Goal: Task Accomplishment & Management: Manage account settings

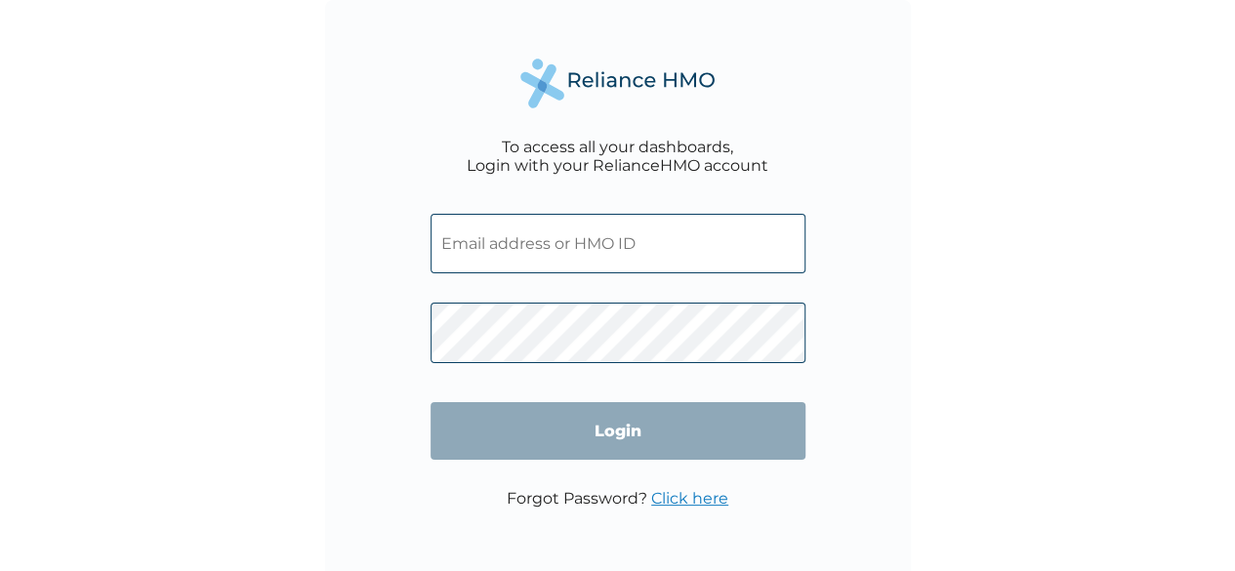
type input "USL/10432/A"
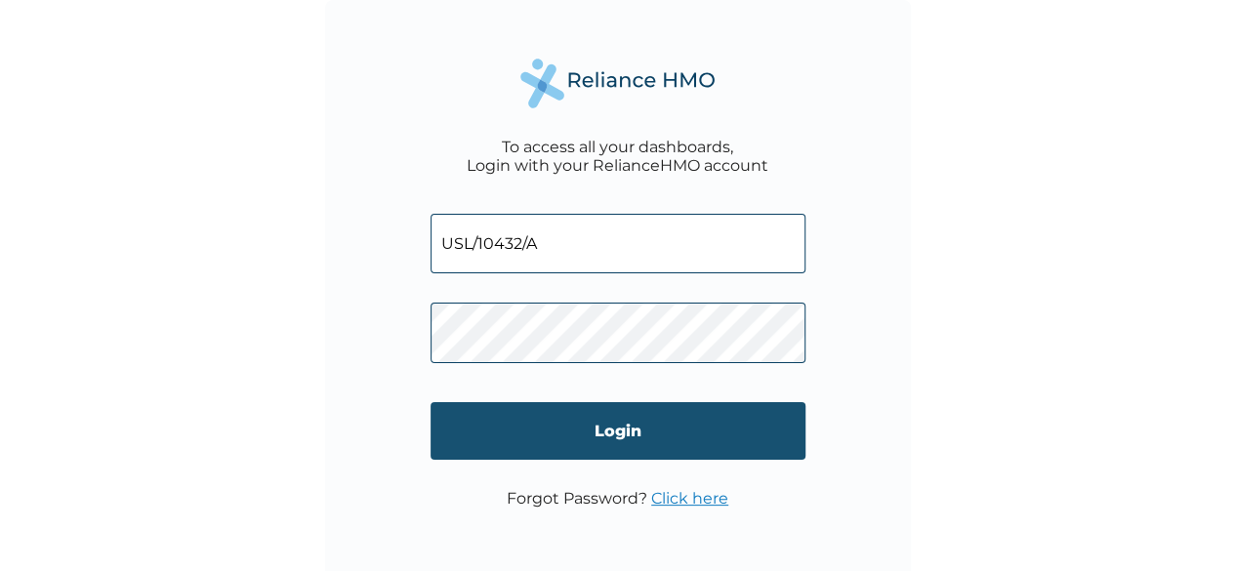
click at [545, 418] on input "Login" at bounding box center [618, 431] width 375 height 58
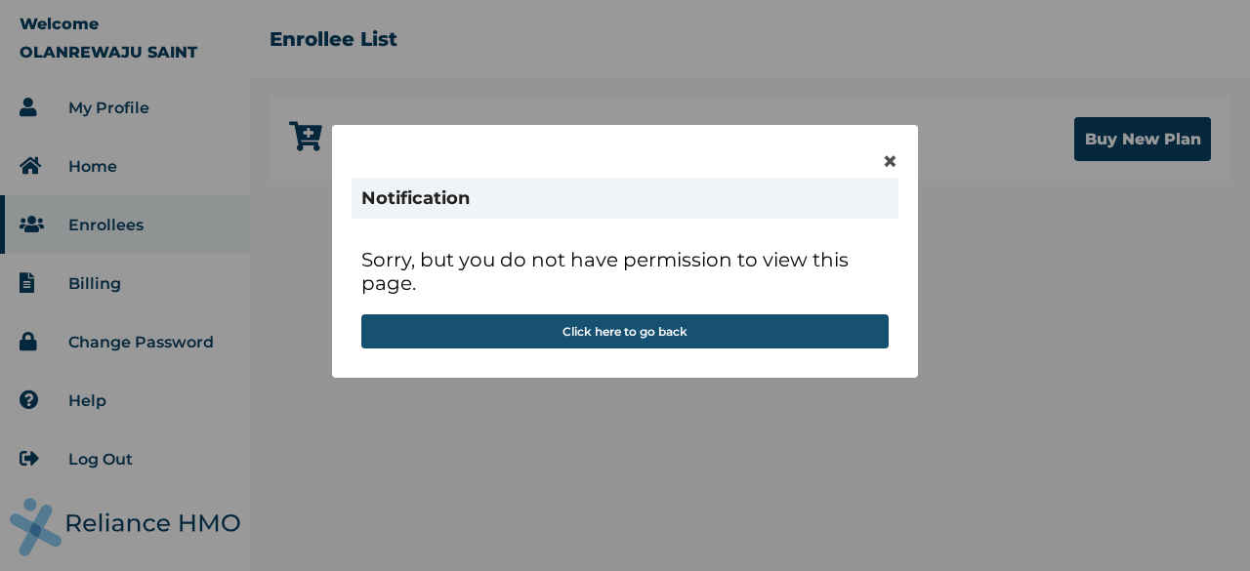
click at [659, 326] on button "Click here to go back" at bounding box center [624, 331] width 527 height 34
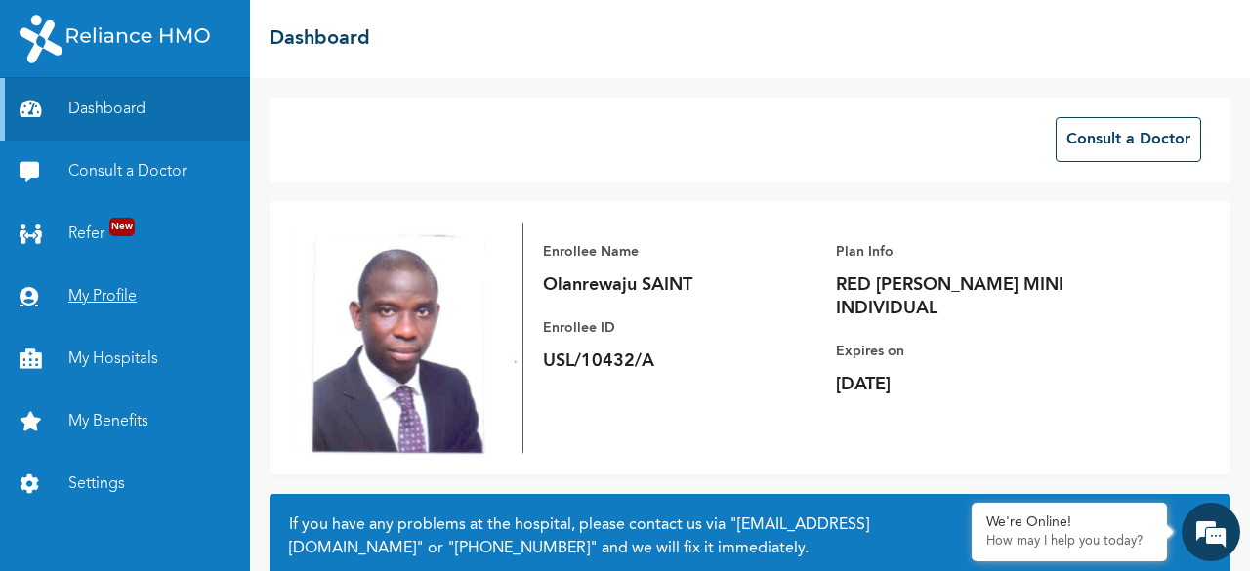
click at [97, 284] on link "My Profile" at bounding box center [125, 297] width 250 height 62
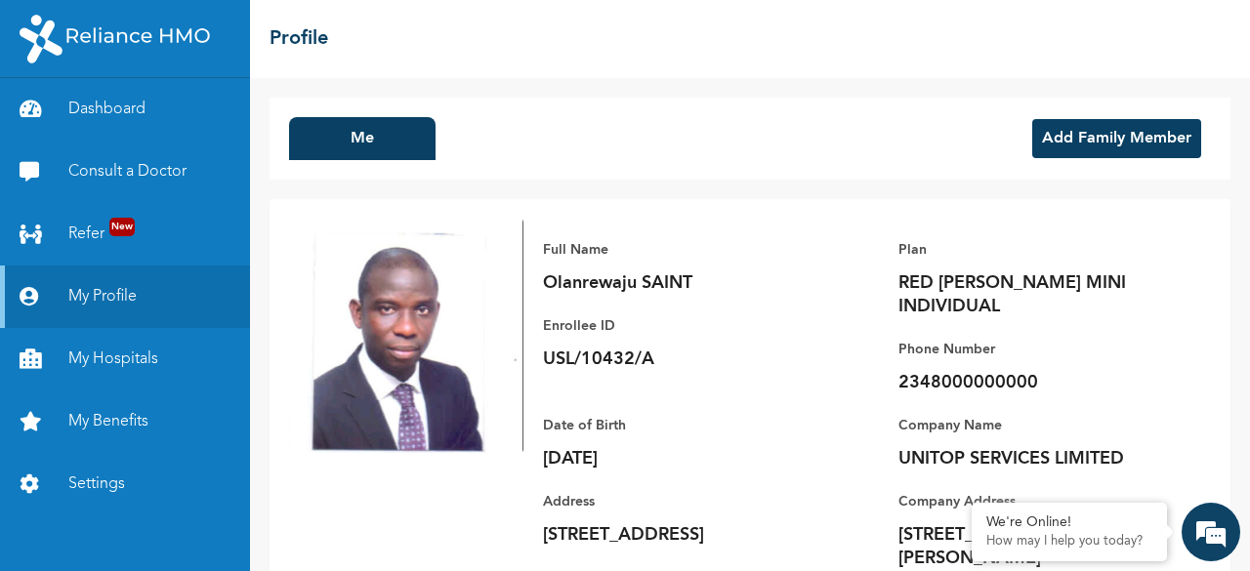
click at [1100, 140] on button "Add Family Member" at bounding box center [1116, 138] width 169 height 39
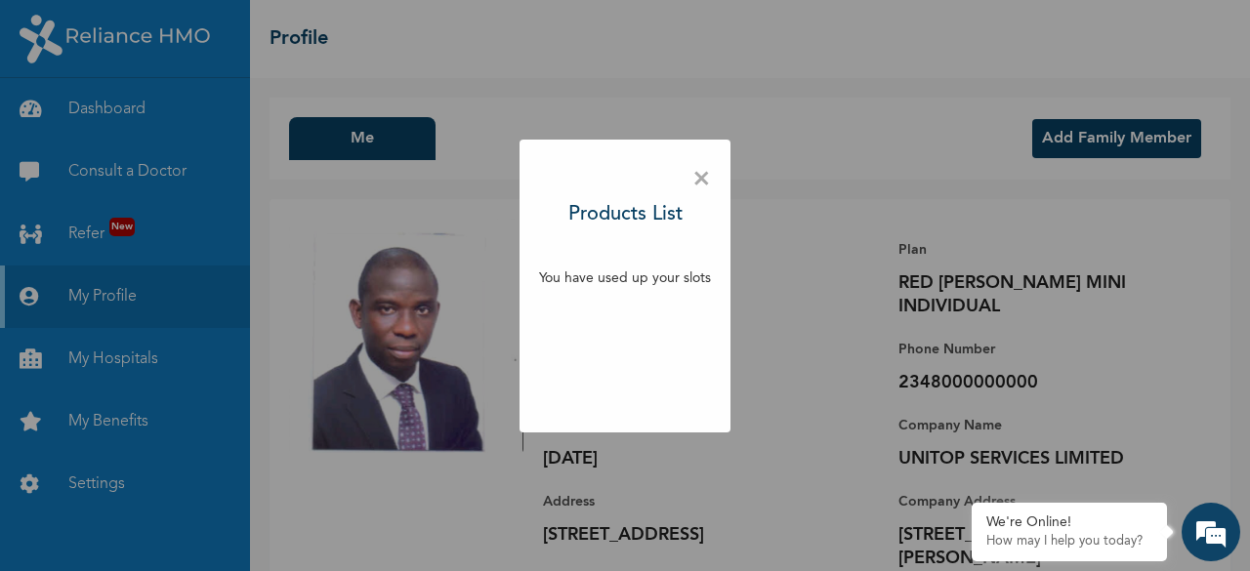
click at [708, 183] on span "×" at bounding box center [701, 179] width 19 height 41
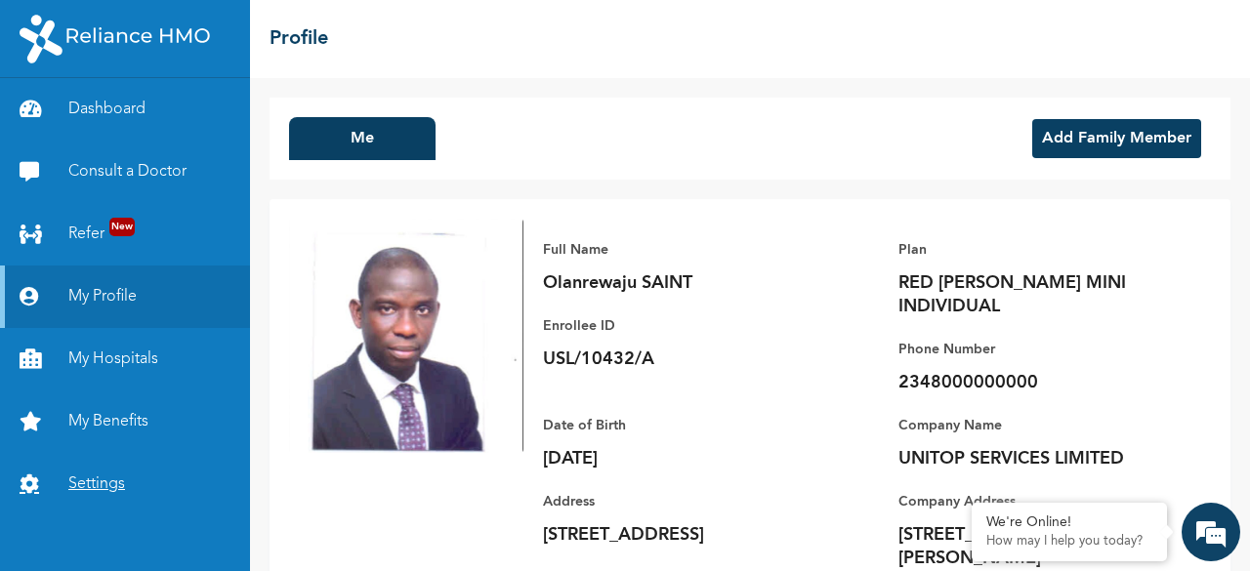
click at [122, 485] on link "Settings" at bounding box center [125, 484] width 250 height 62
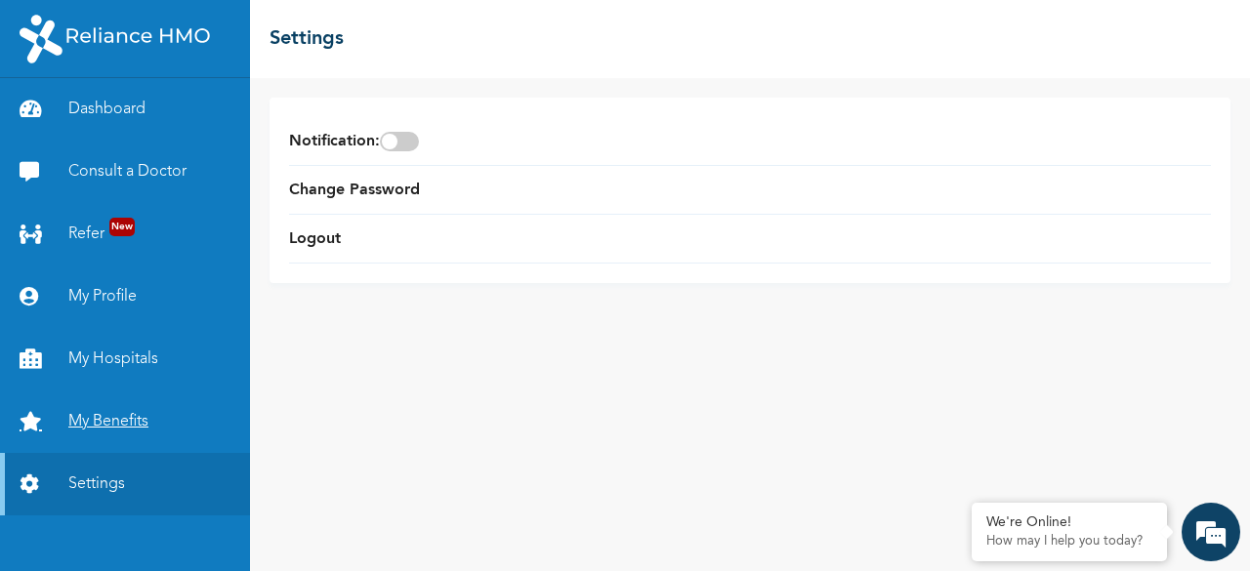
click at [76, 427] on link "My Benefits" at bounding box center [125, 422] width 250 height 62
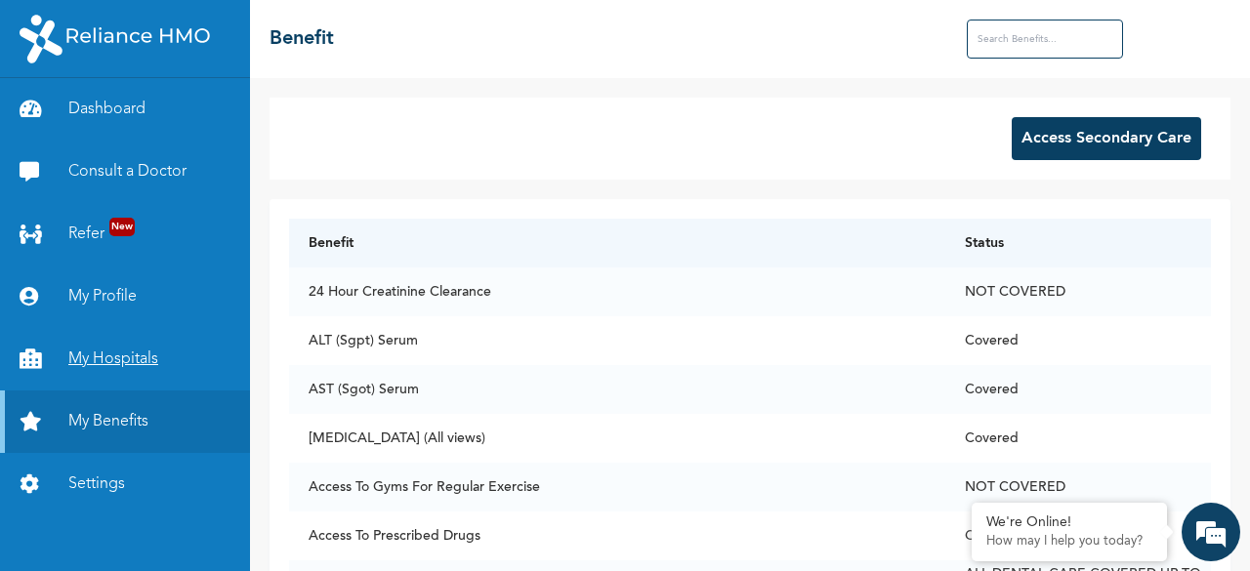
click at [104, 354] on link "My Hospitals" at bounding box center [125, 359] width 250 height 62
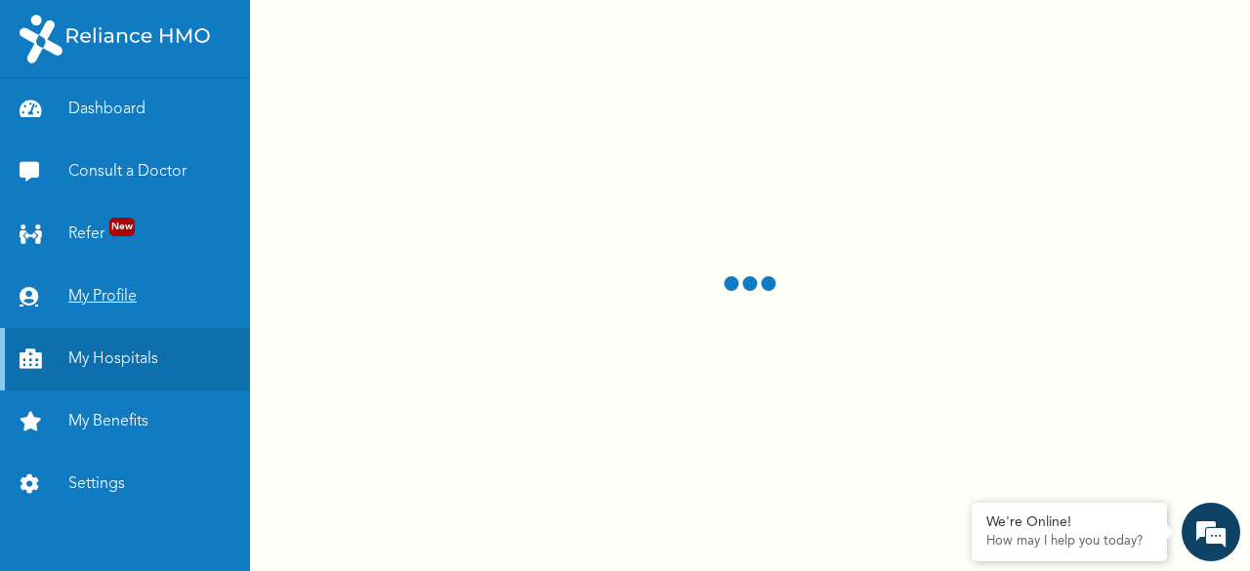
click at [104, 307] on link "My Profile" at bounding box center [125, 297] width 250 height 62
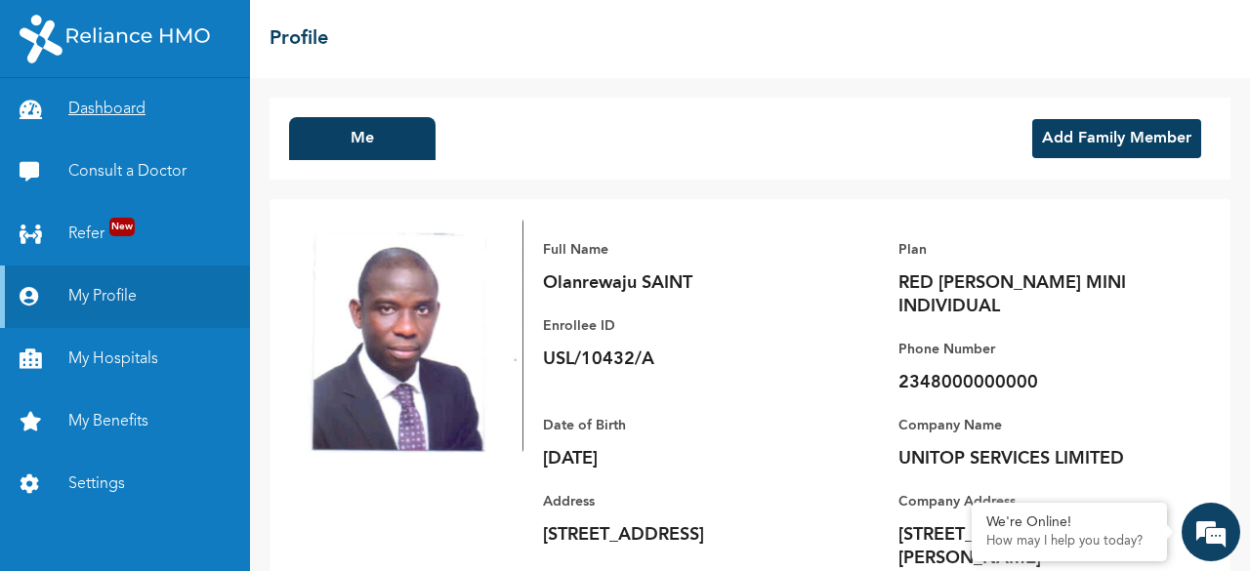
click at [97, 103] on link "Dashboard" at bounding box center [125, 109] width 250 height 62
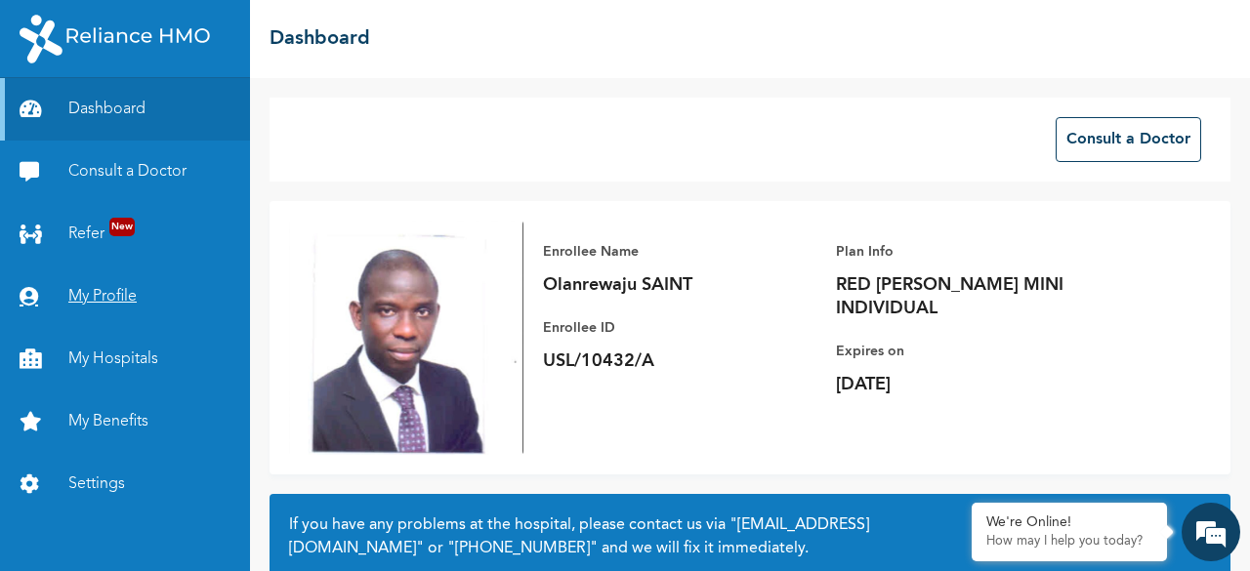
click at [118, 294] on link "My Profile" at bounding box center [125, 297] width 250 height 62
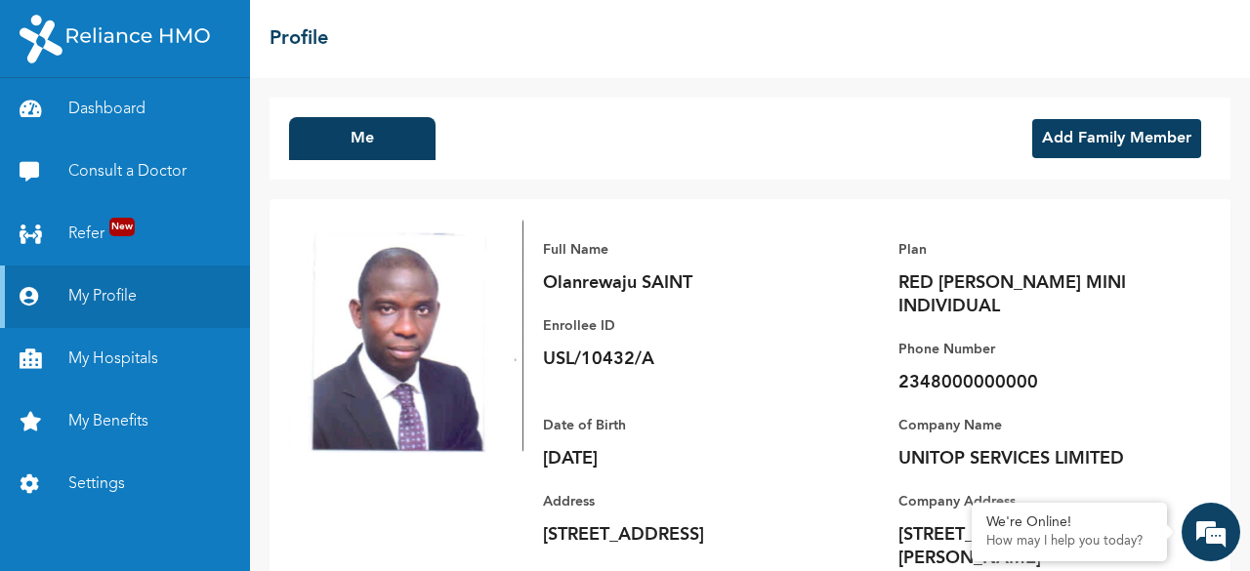
click at [1102, 130] on button "Add Family Member" at bounding box center [1116, 138] width 169 height 39
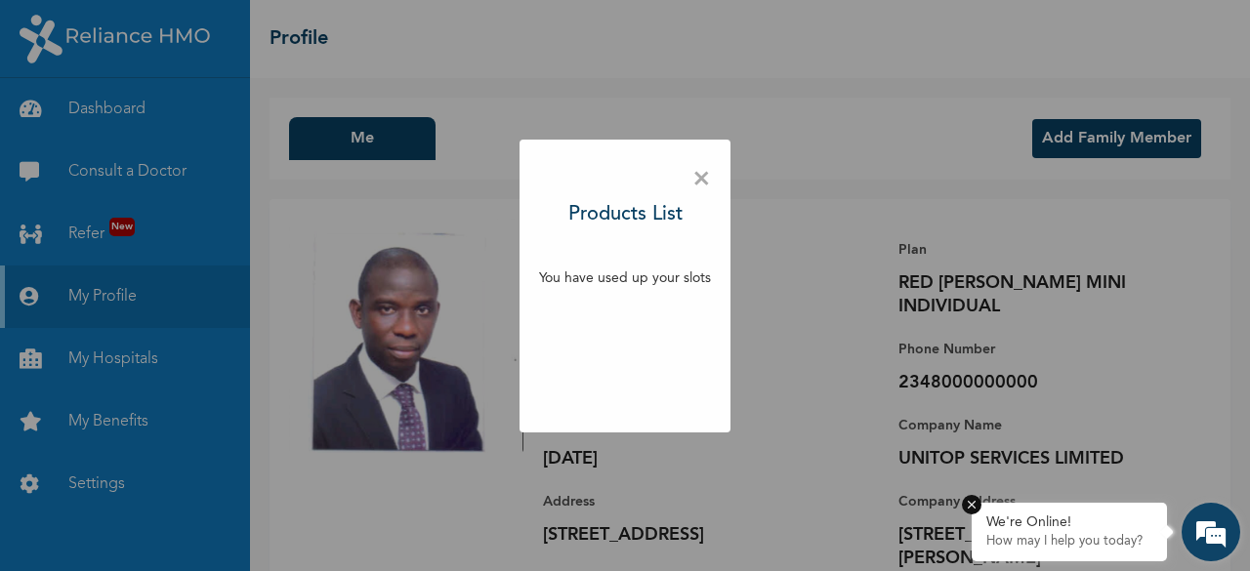
click at [1015, 540] on p "How may I help you today?" at bounding box center [1069, 542] width 166 height 16
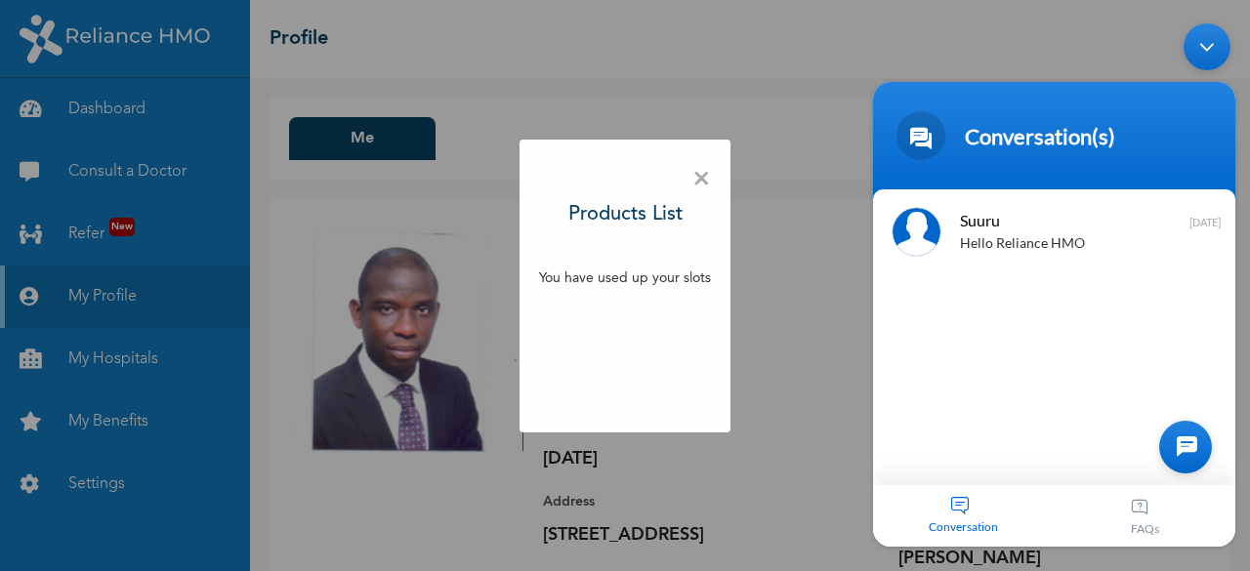
click at [1169, 451] on div at bounding box center [1185, 447] width 53 height 53
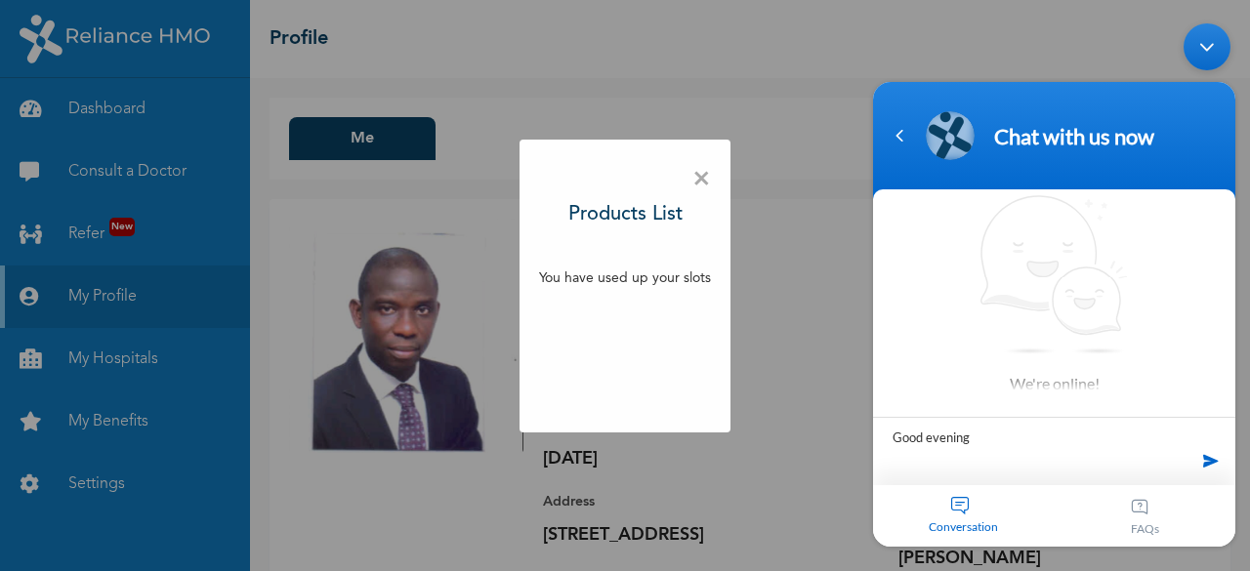
type textarea "Good evening"
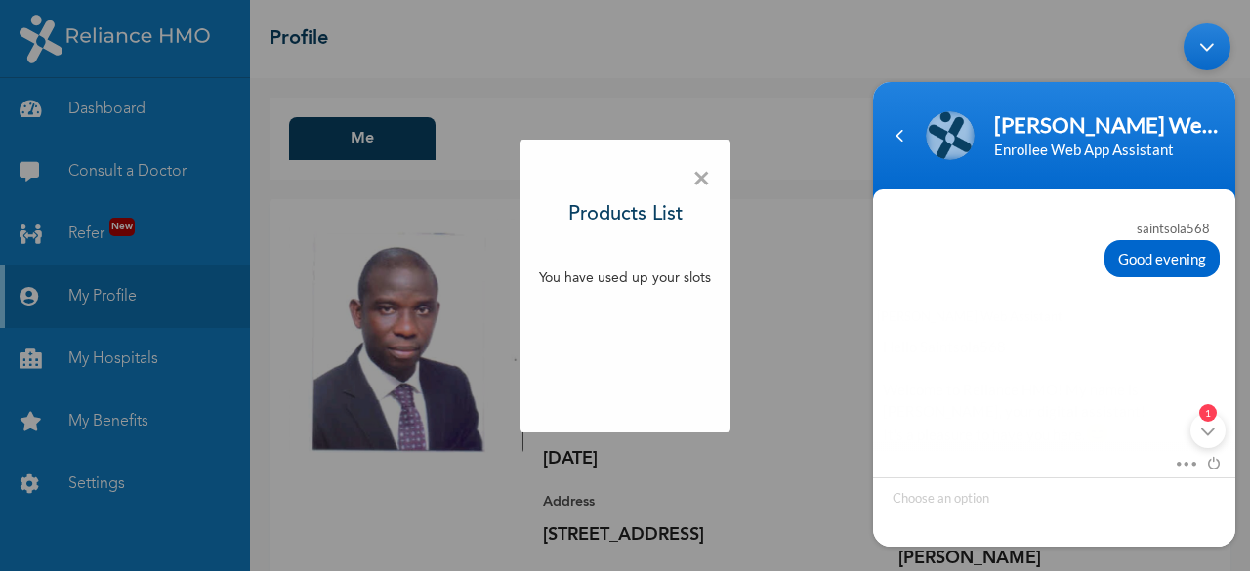
scroll to position [309, 0]
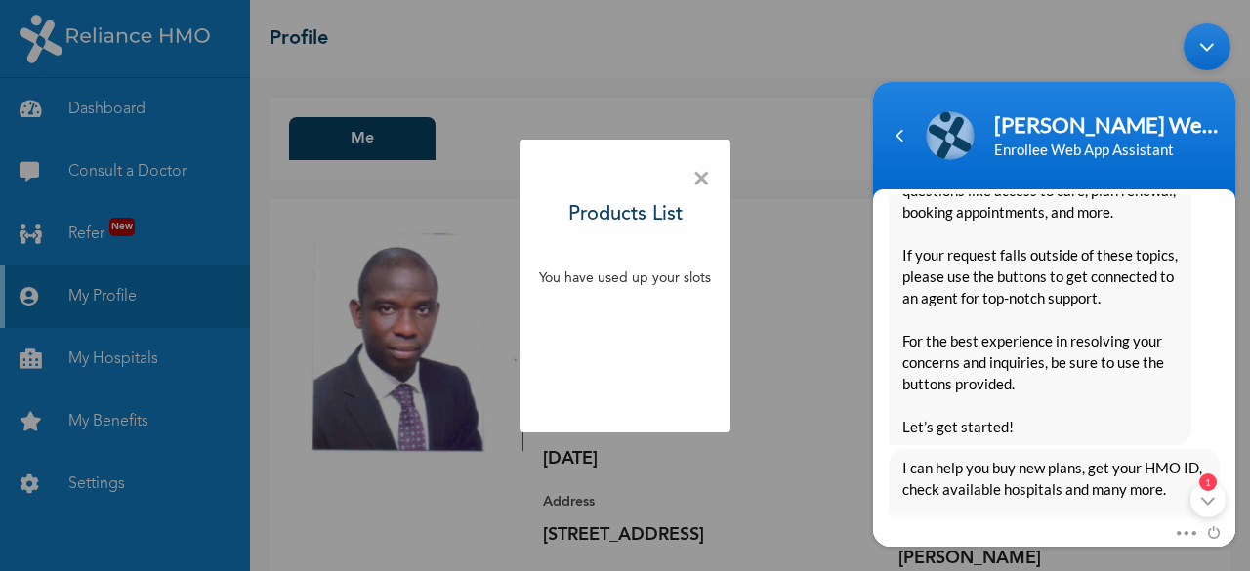
click at [986, 494] on span "I can help you buy new plans, get your HMO ID, check available hospitals and ma…" at bounding box center [1054, 500] width 304 height 86
click at [706, 180] on span "×" at bounding box center [701, 179] width 19 height 41
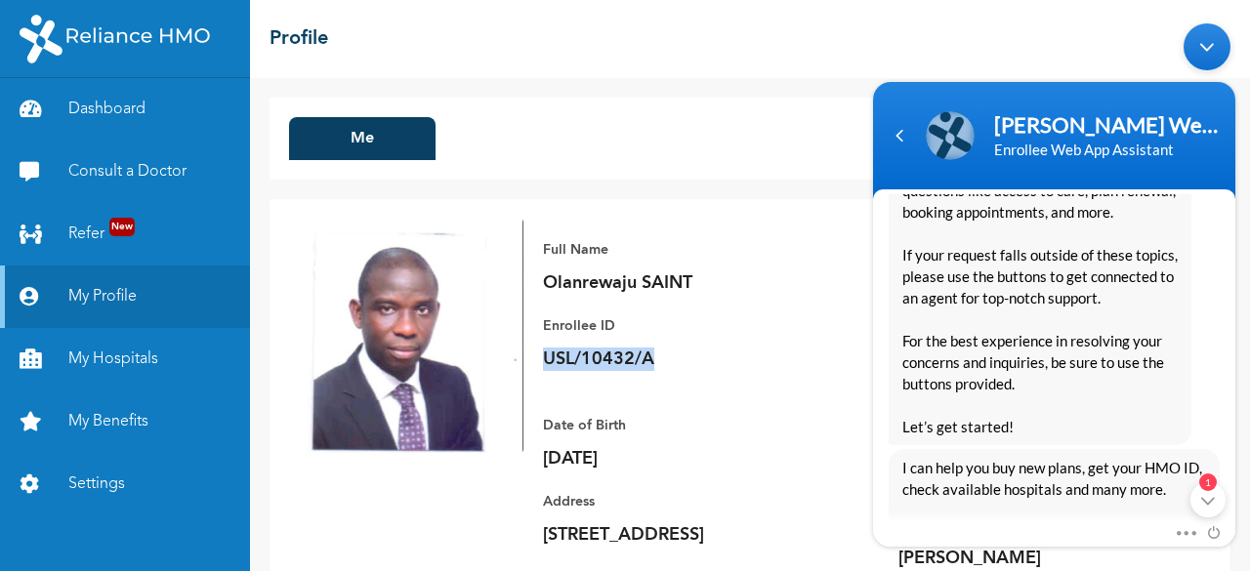
drag, startPoint x: 660, startPoint y: 358, endPoint x: 531, endPoint y: 368, distance: 129.3
click at [531, 368] on div "Full Name Olanrewaju SAINT Enrollee ID USL/10432/A Plan RED BERYL MINI INDIVIDU…" at bounding box center [866, 416] width 687 height 394
copy p "USL/10432/A"
click at [1205, 497] on div "1" at bounding box center [1207, 499] width 35 height 35
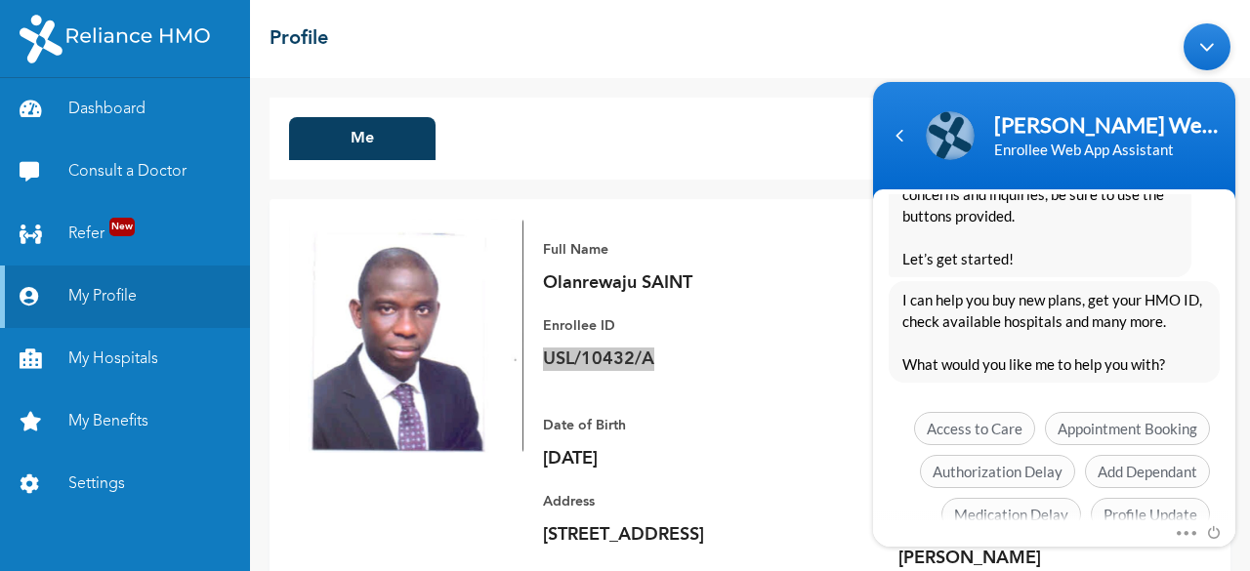
scroll to position [560, 0]
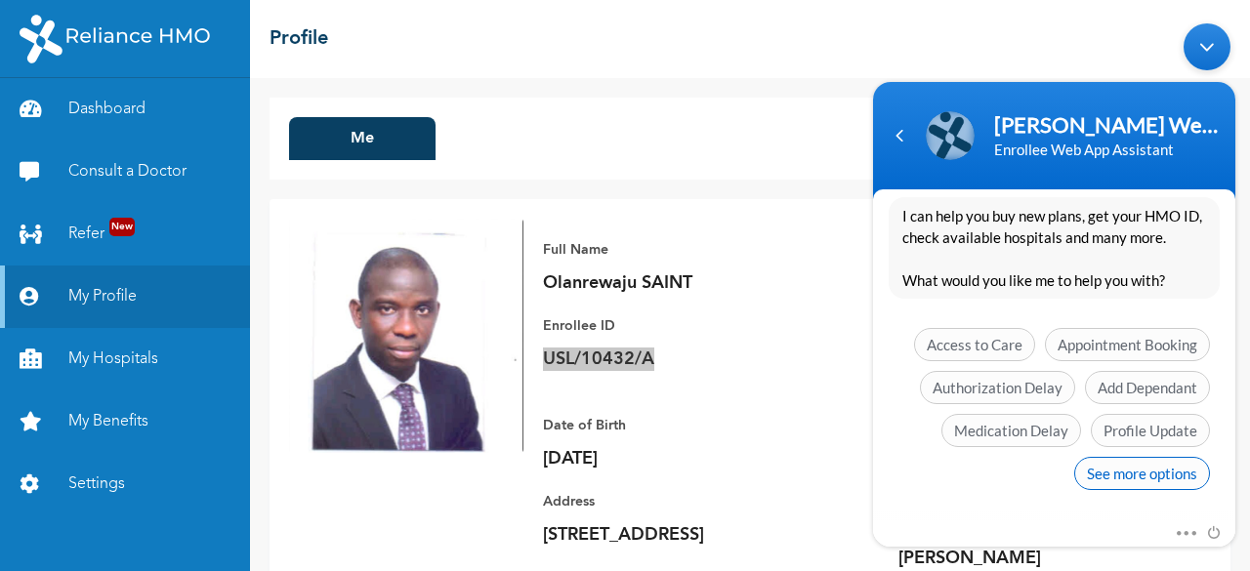
click at [1144, 461] on span "See more options" at bounding box center [1142, 473] width 136 height 33
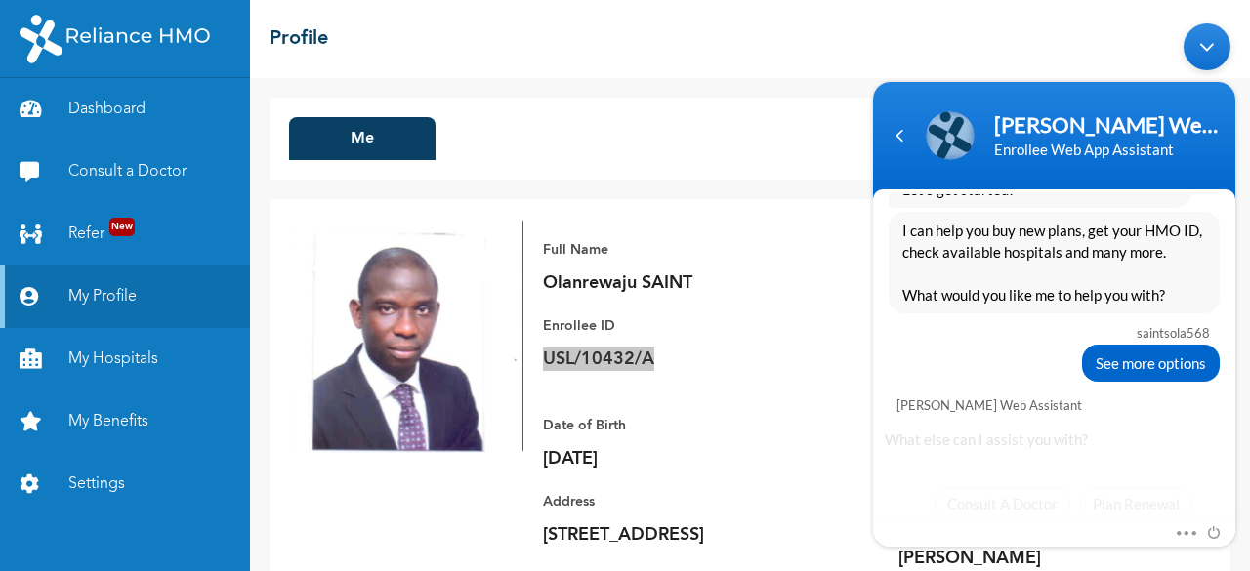
scroll to position [704, 0]
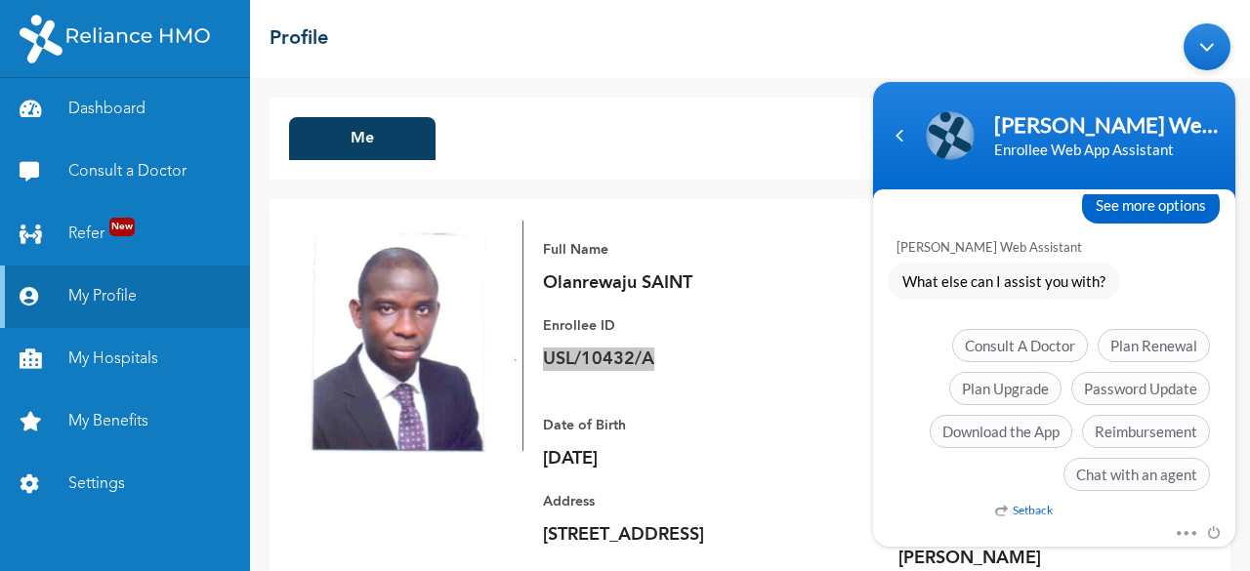
click at [1012, 505] on em "Setback" at bounding box center [1024, 510] width 58 height 15
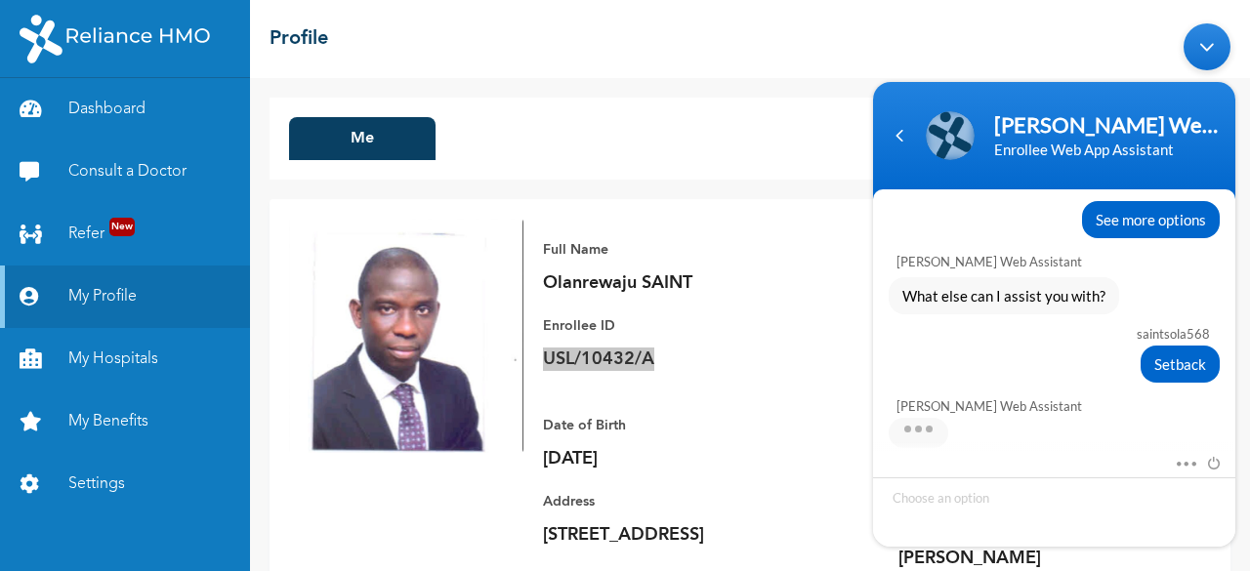
scroll to position [1139, 0]
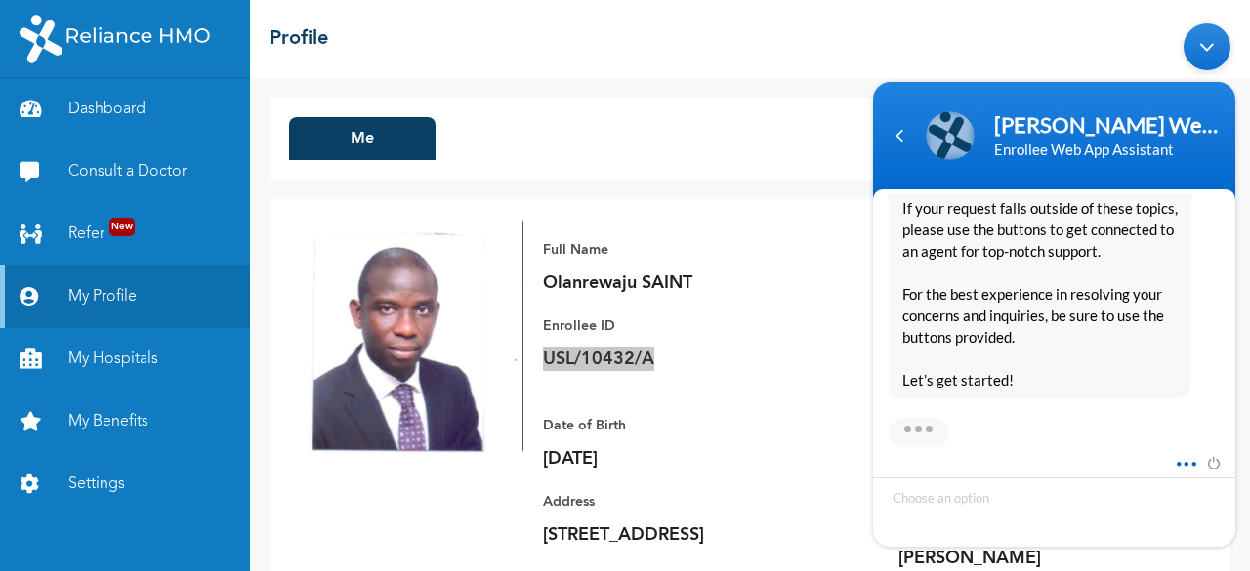
click at [1188, 463] on span at bounding box center [1181, 461] width 15 height 18
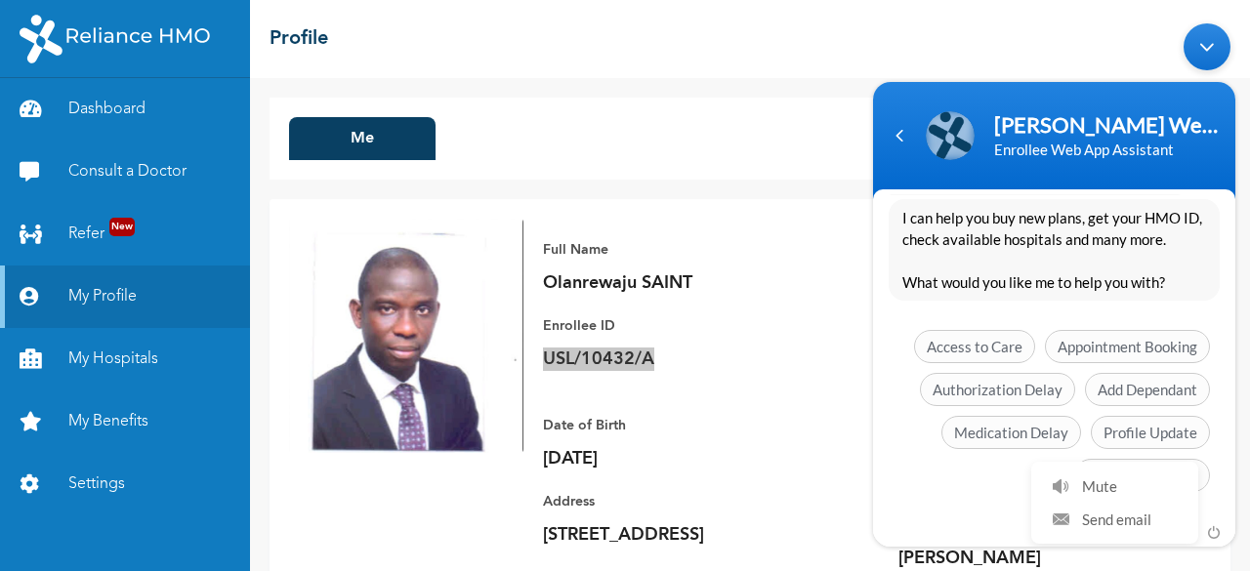
click at [992, 508] on div "saintsola568 Good evening Naomi Enrollee Web Assistant Hello Saintsola568 Welco…" at bounding box center [1054, 357] width 362 height 327
click at [918, 521] on div "Mute Send email" at bounding box center [1054, 533] width 362 height 25
click at [892, 139] on div "Navigation go back" at bounding box center [899, 135] width 29 height 29
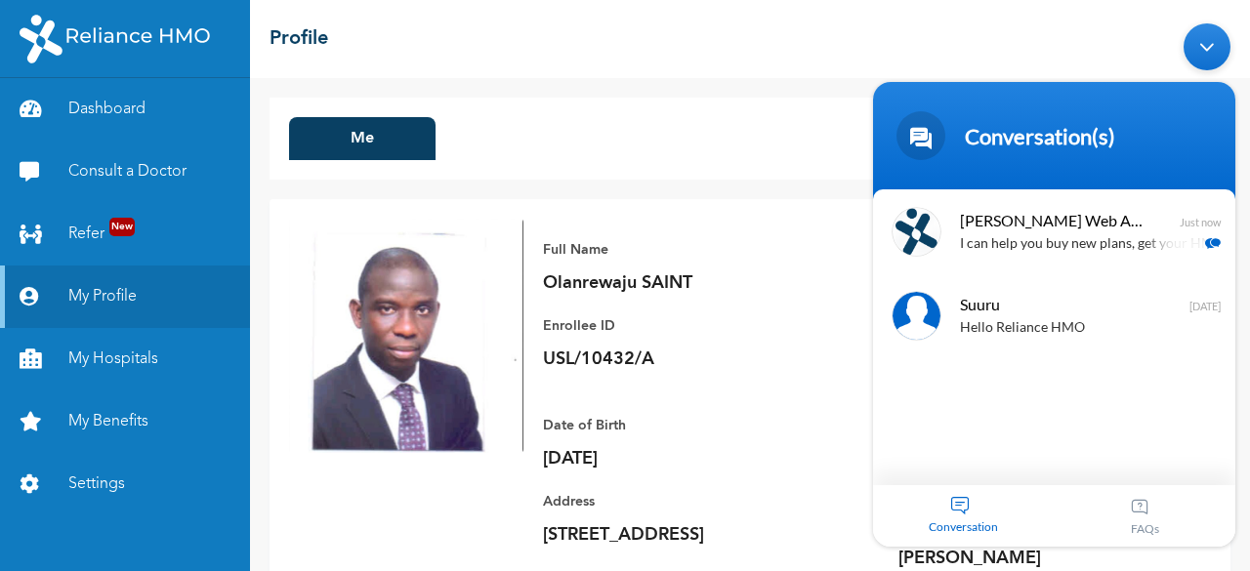
click at [713, 118] on div "Me Add Family Member" at bounding box center [749, 139] width 961 height 82
click at [1209, 49] on div "Minimize live chat window" at bounding box center [1206, 46] width 47 height 47
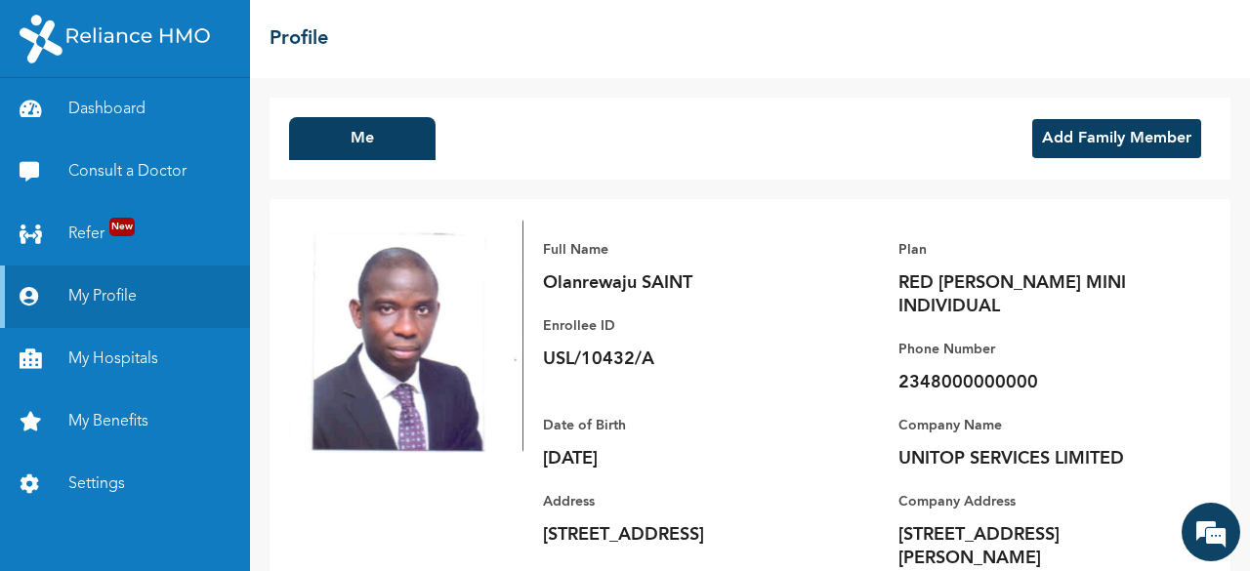
click at [1117, 144] on button "Add Family Member" at bounding box center [1116, 138] width 169 height 39
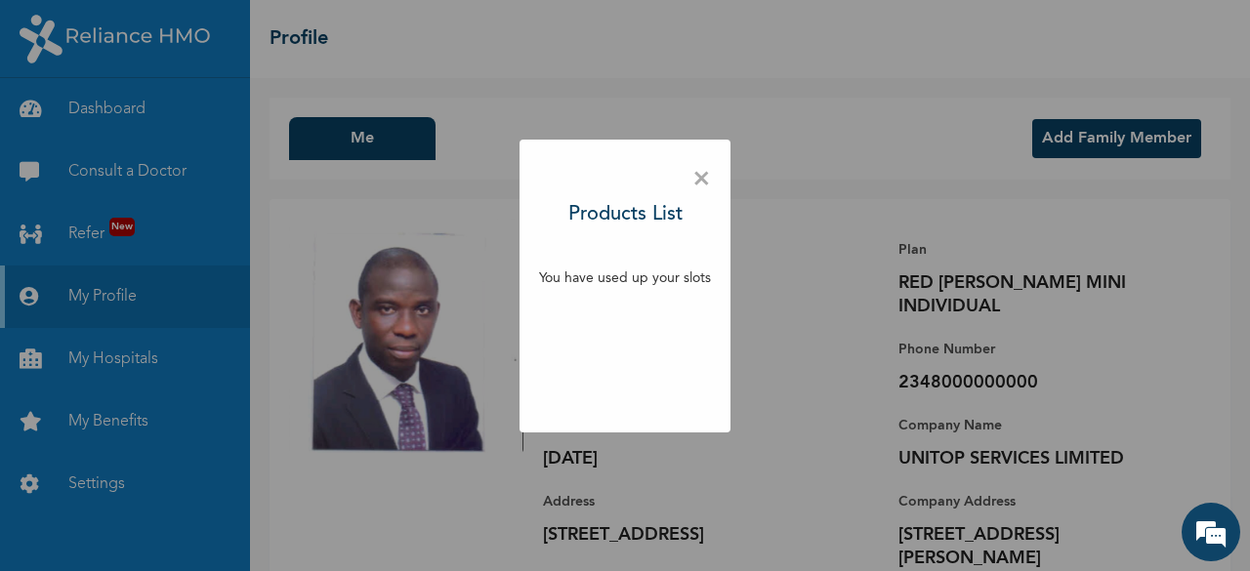
scroll to position [1454, 0]
click at [692, 185] on span "×" at bounding box center [701, 179] width 19 height 41
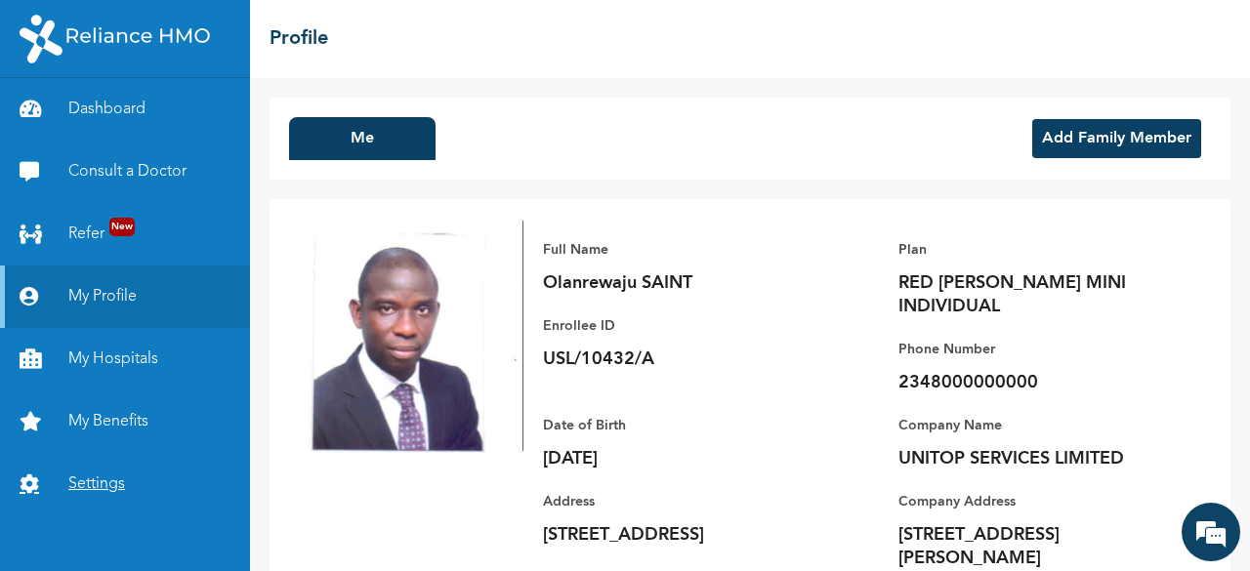
click at [135, 472] on link "Settings" at bounding box center [125, 484] width 250 height 62
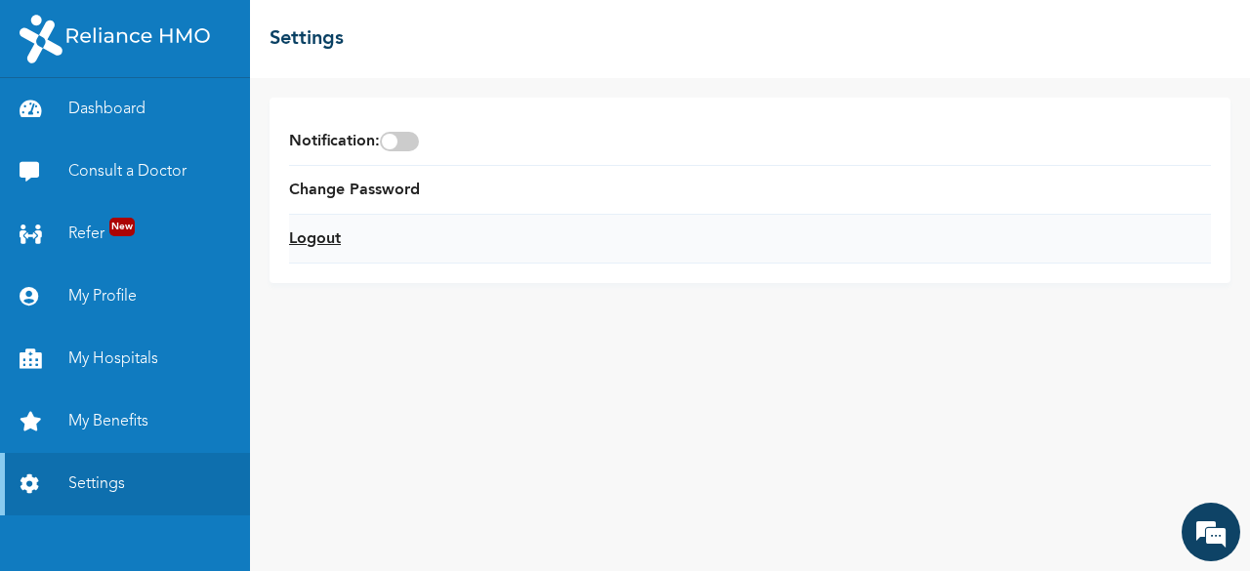
click at [328, 247] on link "Logout" at bounding box center [315, 239] width 52 height 23
